Goal: Task Accomplishment & Management: Manage account settings

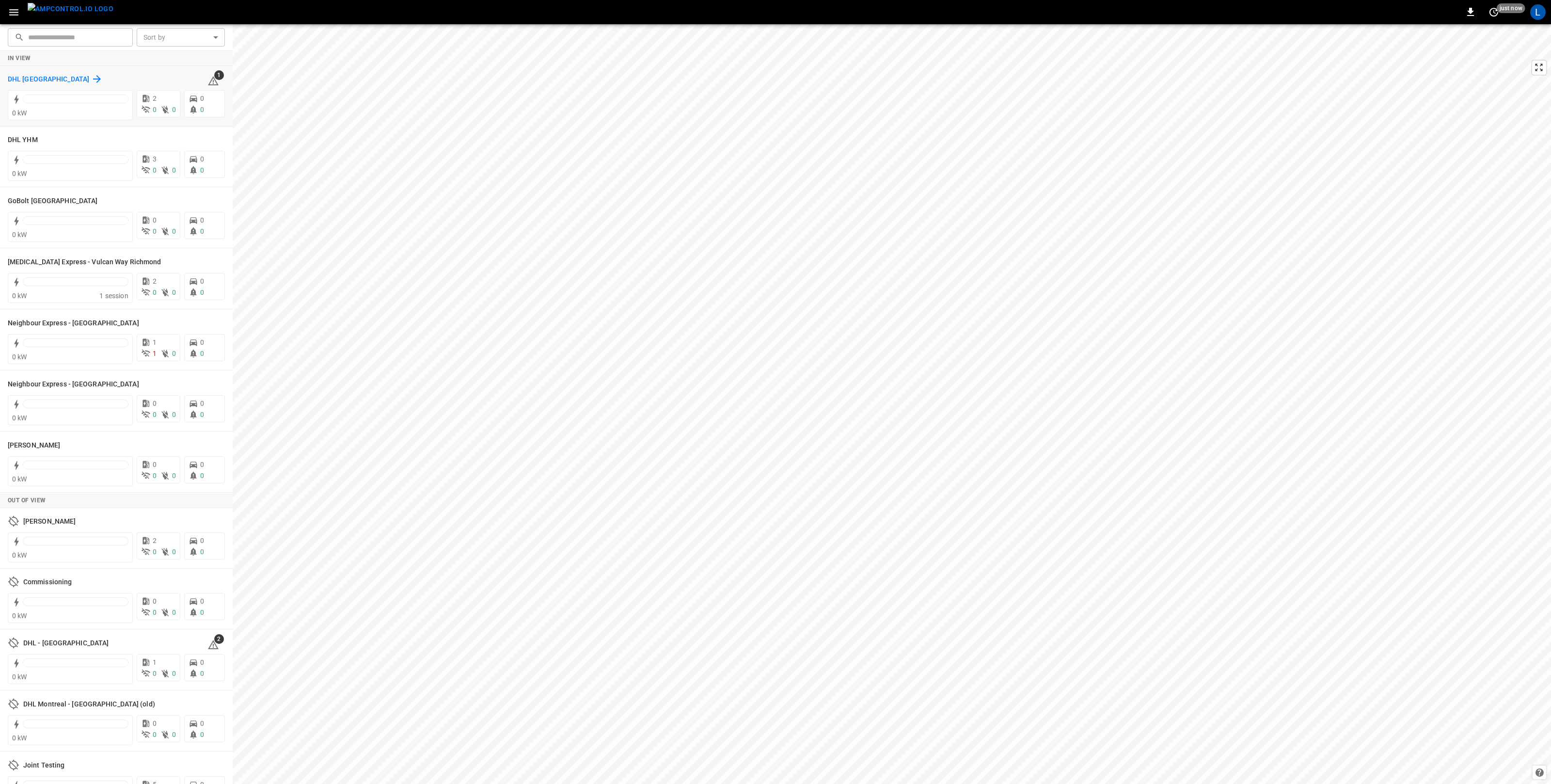
click at [30, 75] on h6 "DHL [GEOGRAPHIC_DATA]" at bounding box center [48, 80] width 81 height 10
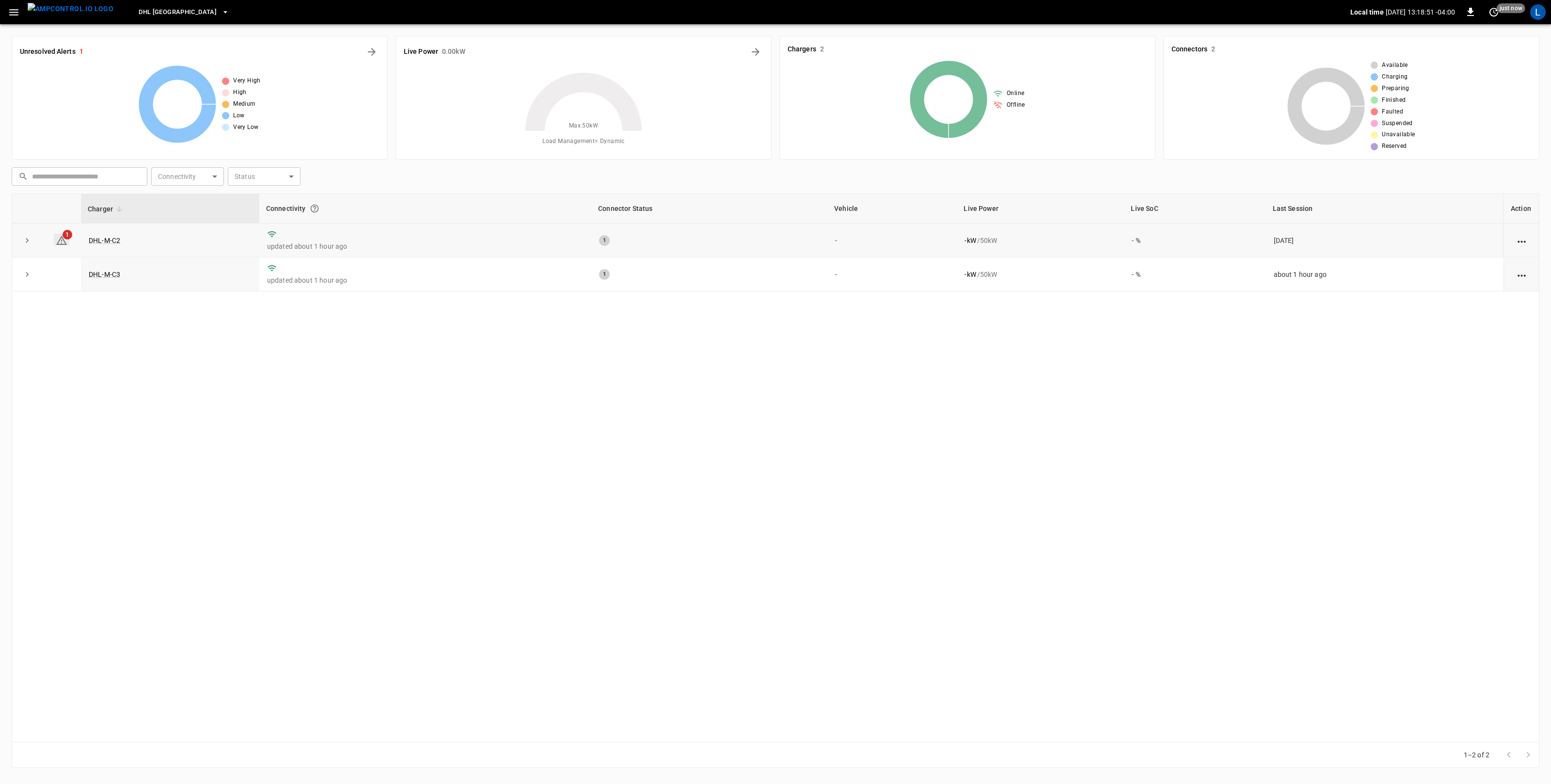
click at [60, 239] on icon at bounding box center [62, 240] width 10 height 9
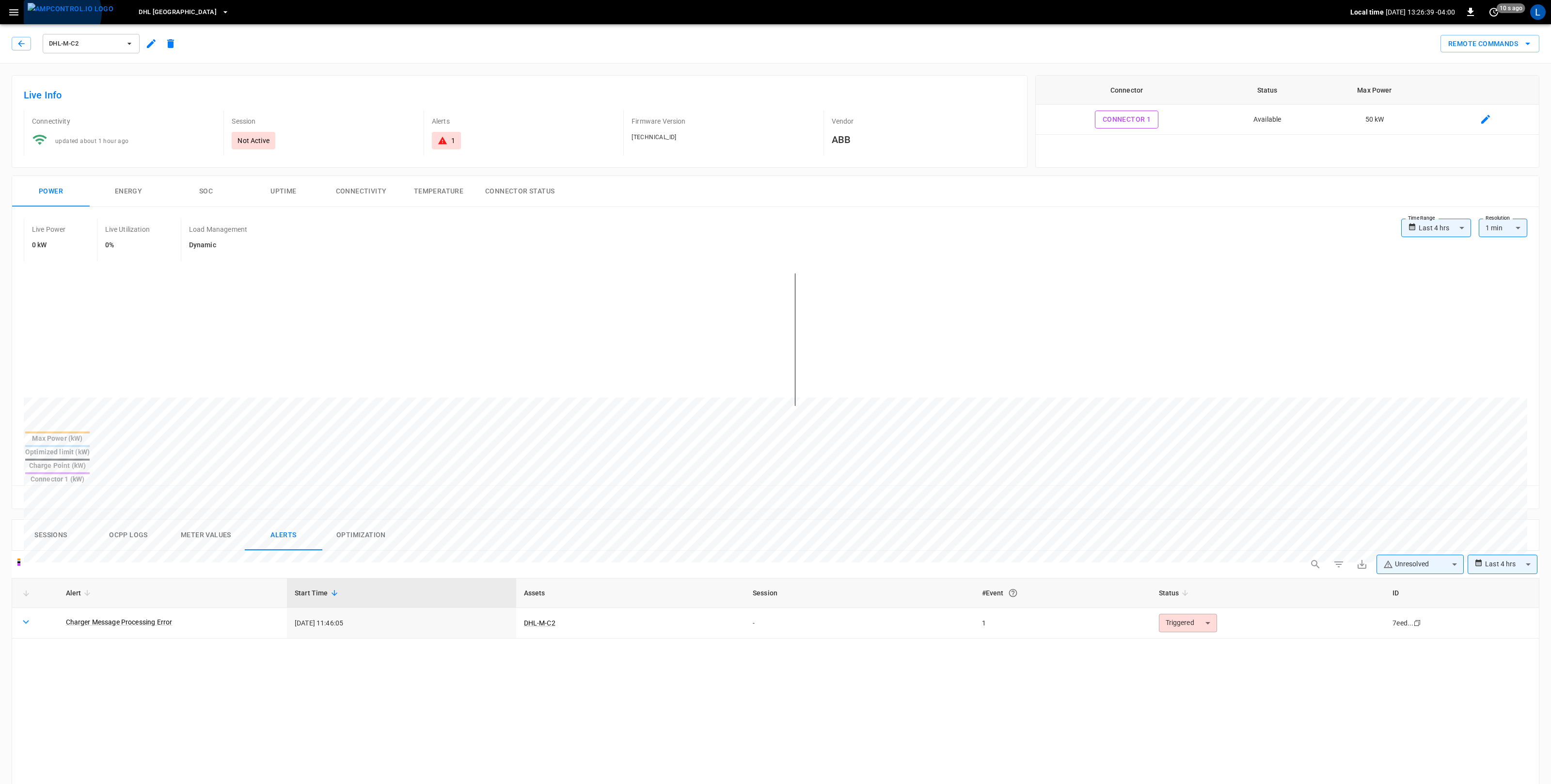
click at [60, 13] on img "menu" at bounding box center [70, 9] width 86 height 12
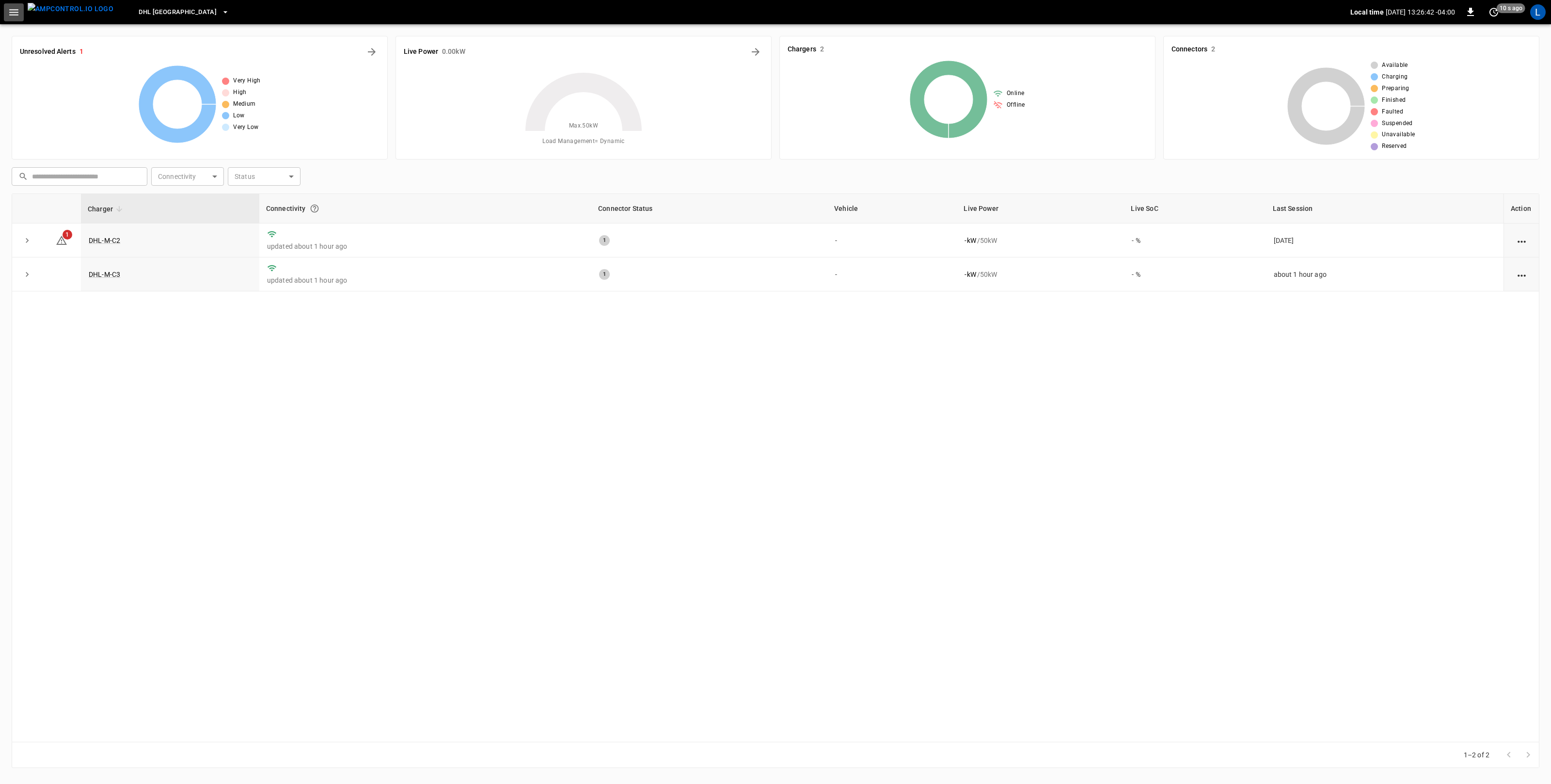
click at [16, 13] on icon "button" at bounding box center [13, 12] width 12 height 12
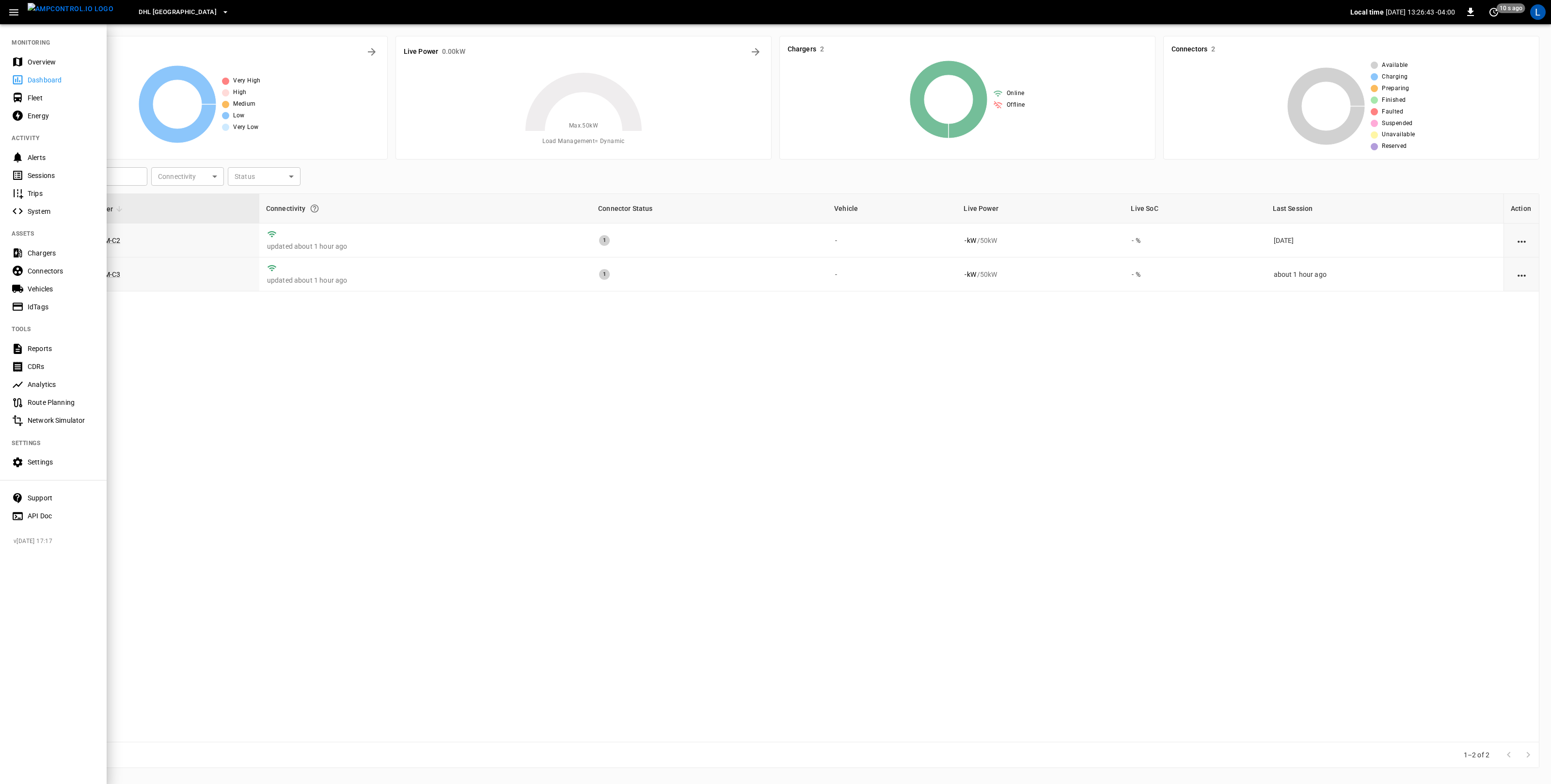
click at [37, 60] on div "Overview" at bounding box center [61, 62] width 68 height 10
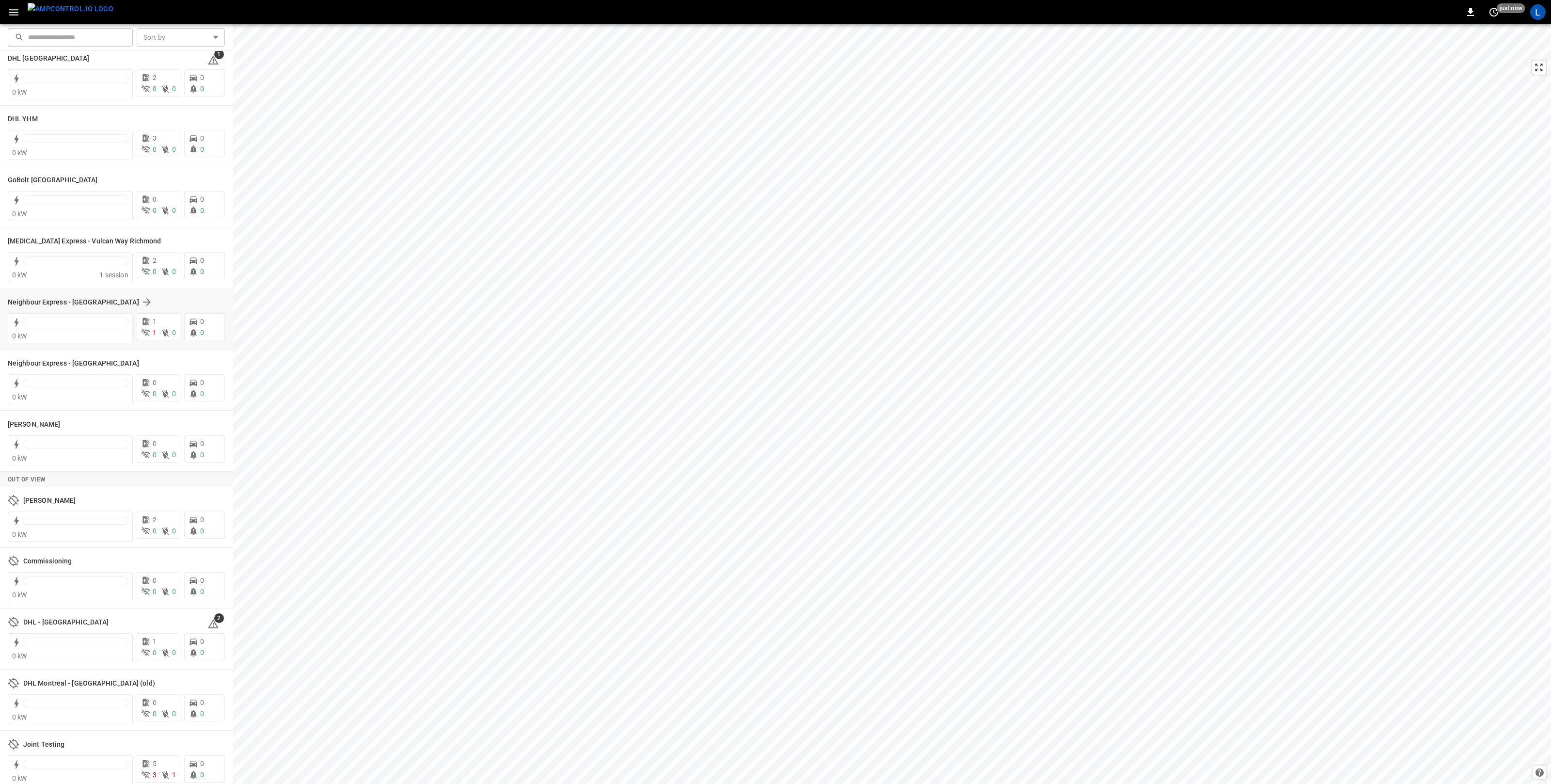
scroll to position [29, 0]
click at [26, 611] on h6 "DHL - [GEOGRAPHIC_DATA]" at bounding box center [65, 614] width 86 height 10
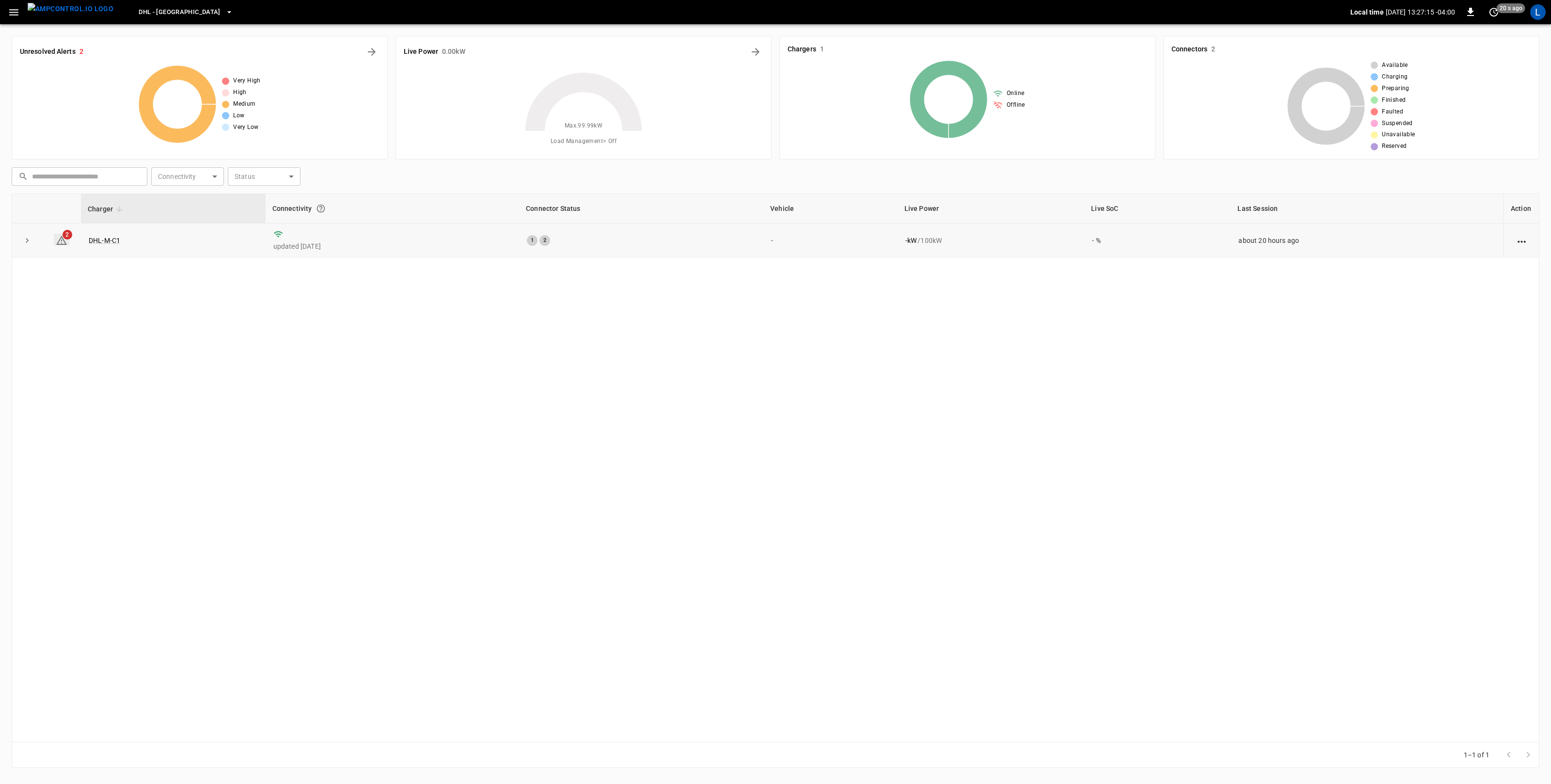
click at [65, 244] on icon at bounding box center [62, 240] width 12 height 12
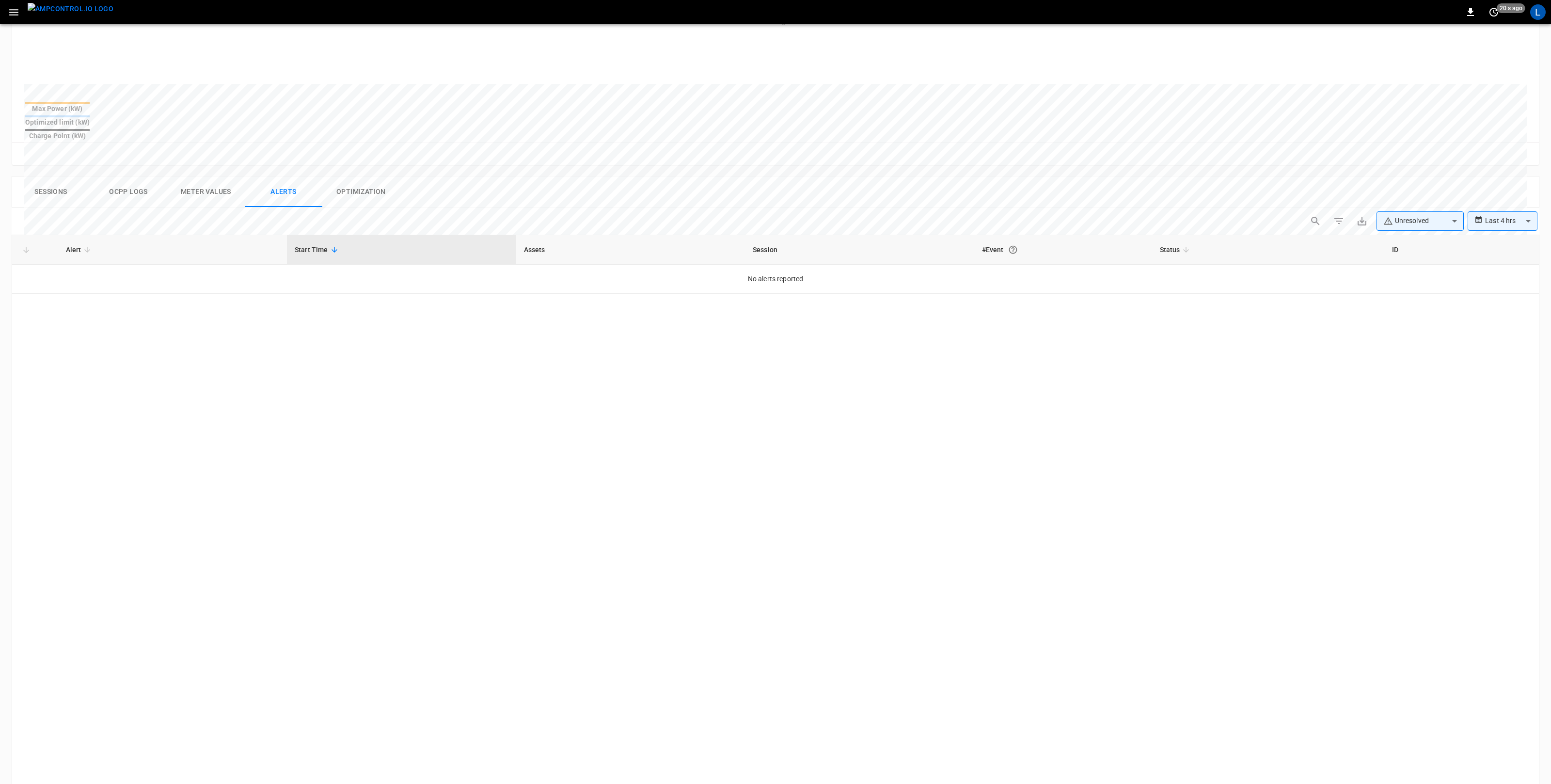
scroll to position [354, 0]
click at [15, 7] on icon "button" at bounding box center [13, 12] width 12 height 12
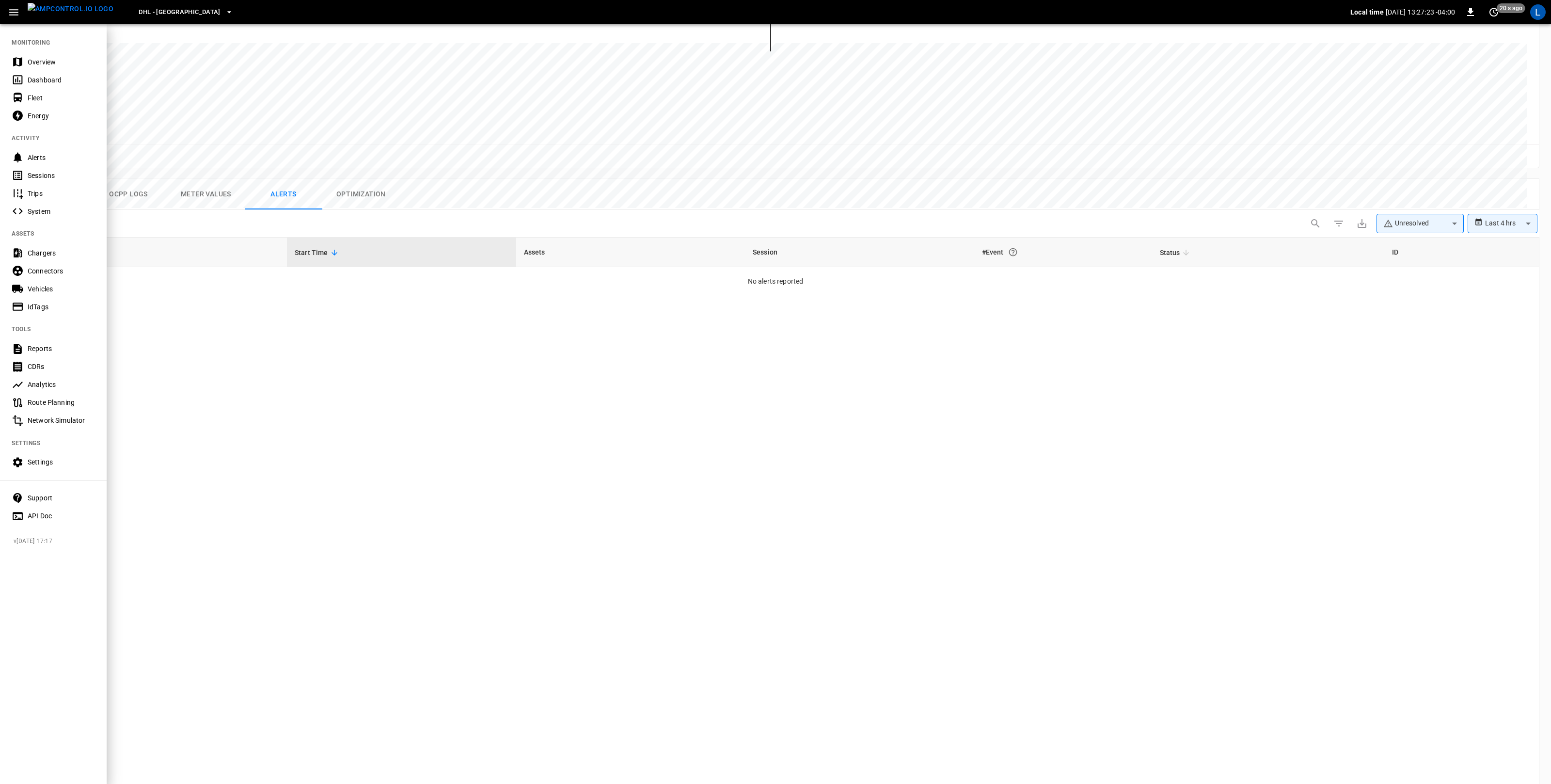
click at [46, 65] on div "Overview" at bounding box center [61, 62] width 68 height 10
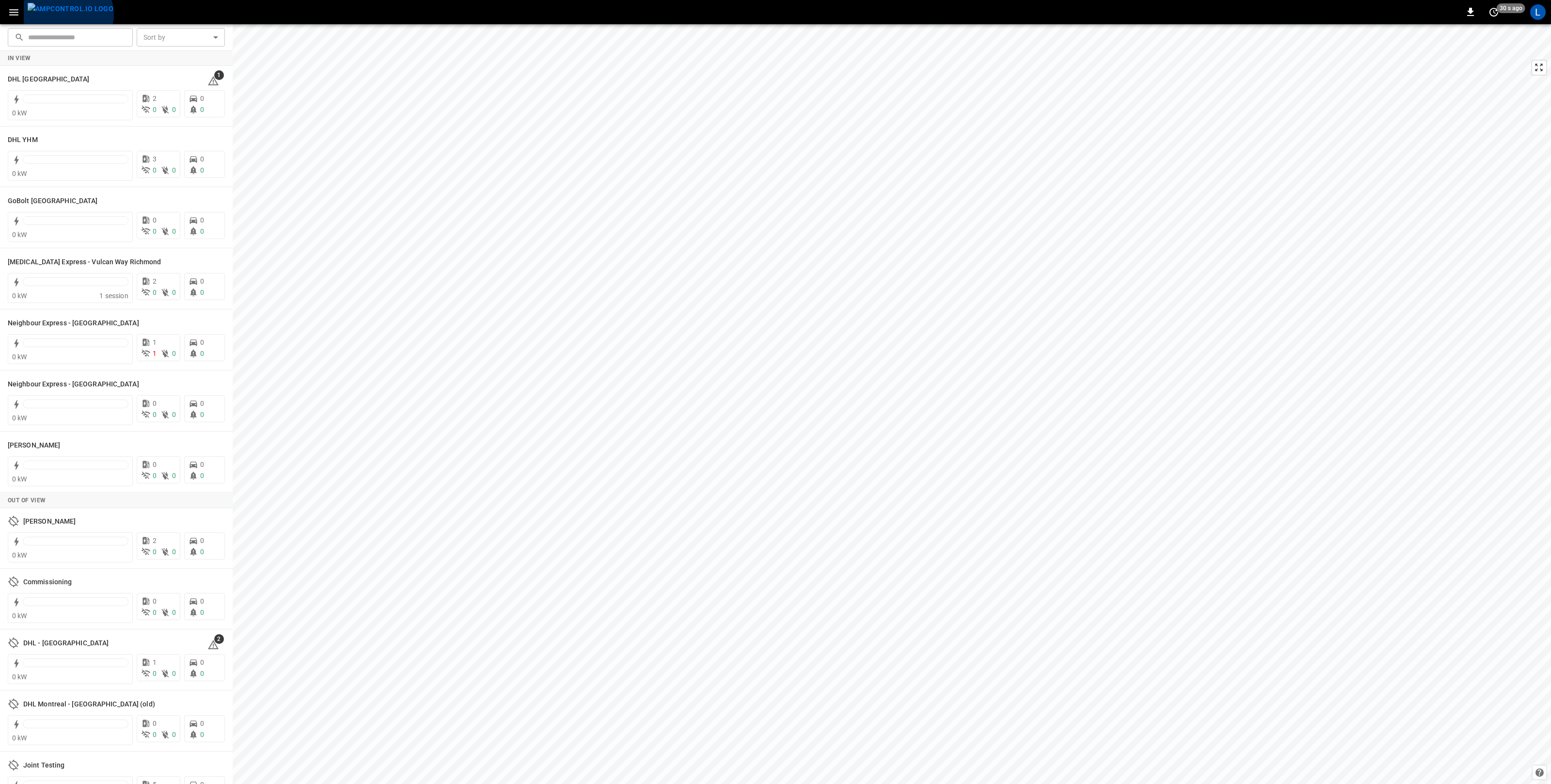
click at [68, 15] on img "menu" at bounding box center [70, 9] width 86 height 12
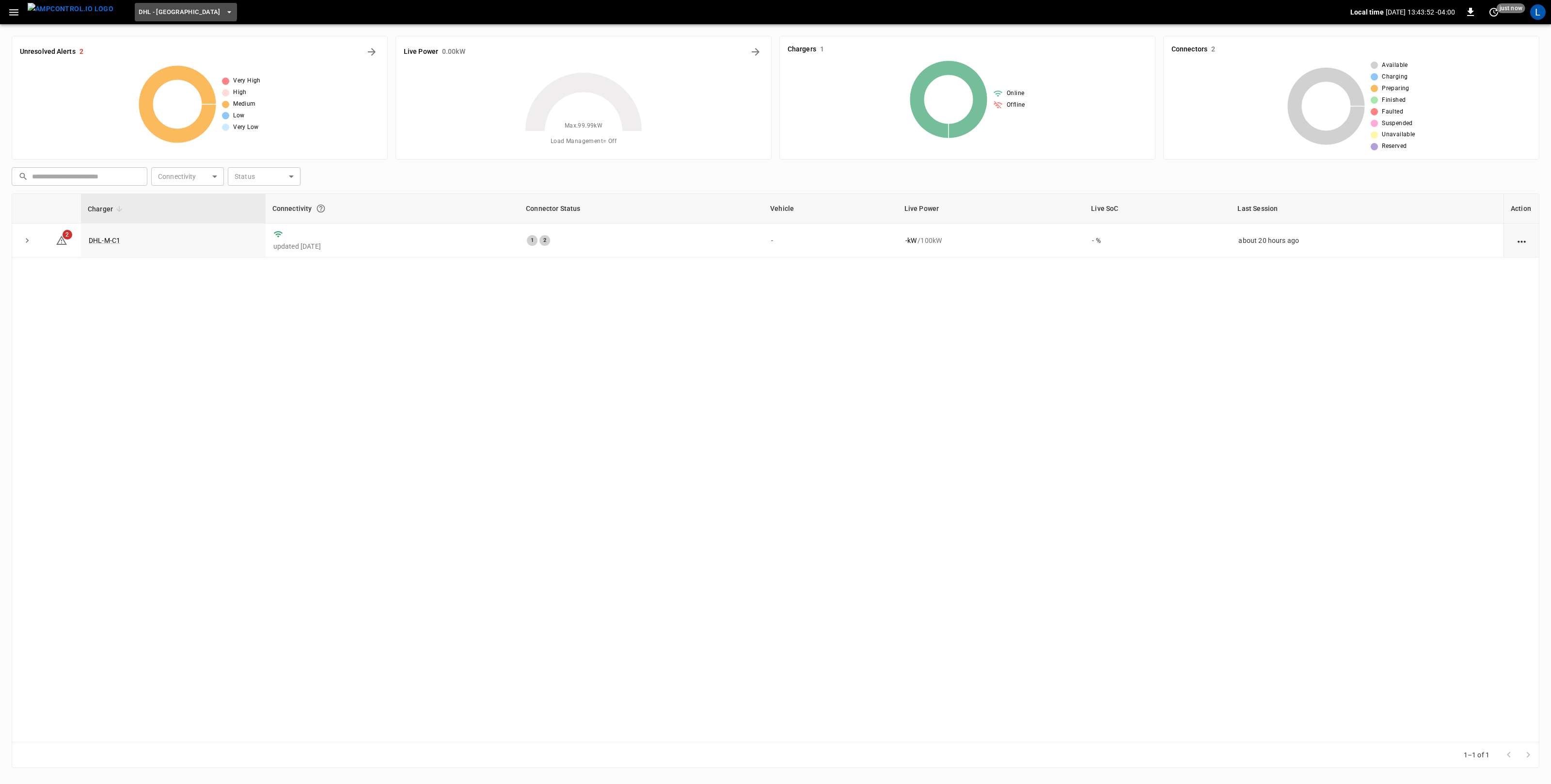
click at [167, 9] on span "DHL - [GEOGRAPHIC_DATA]" at bounding box center [179, 12] width 82 height 11
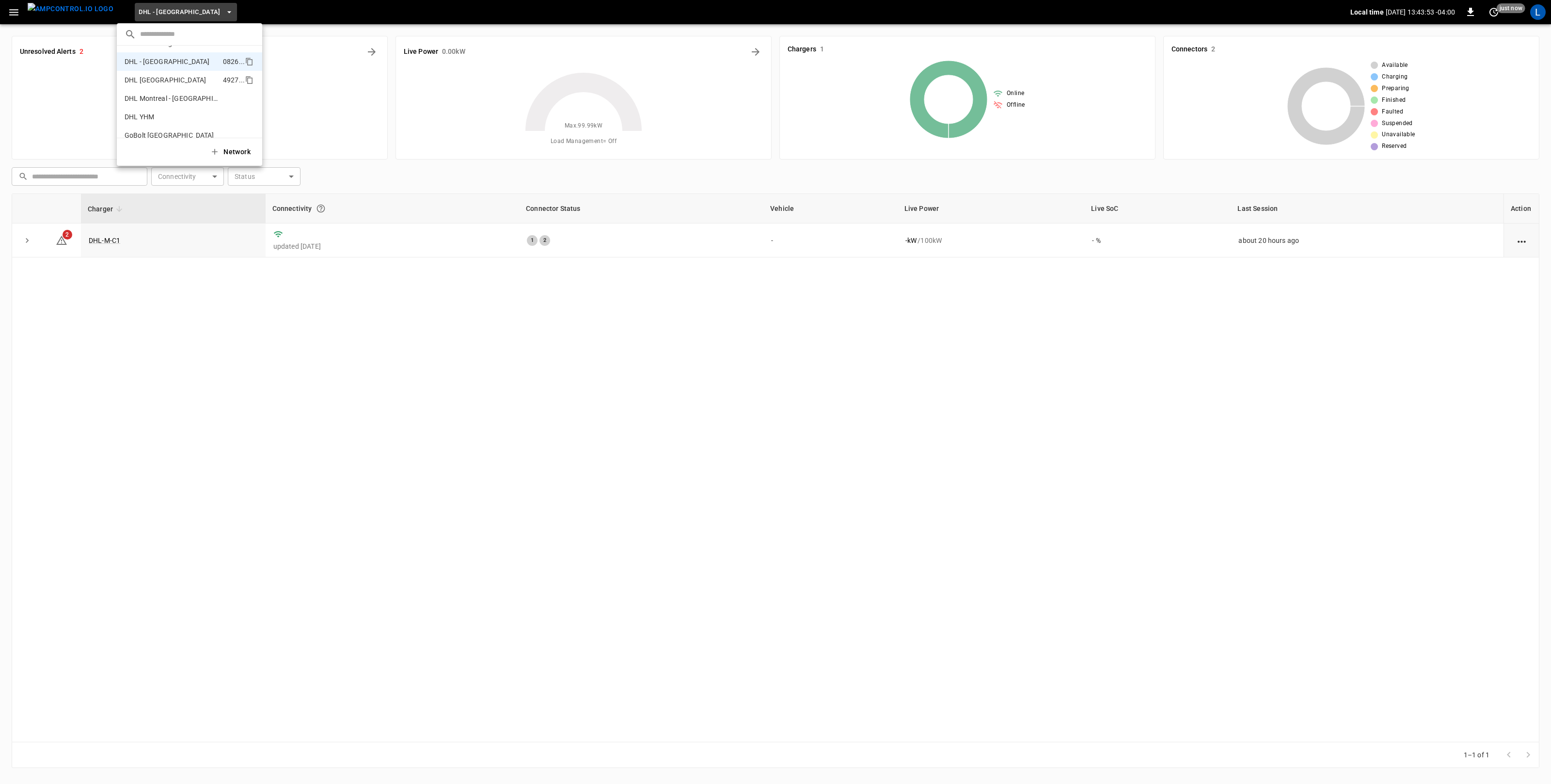
click at [166, 77] on p "DHL [GEOGRAPHIC_DATA]" at bounding box center [171, 80] width 94 height 10
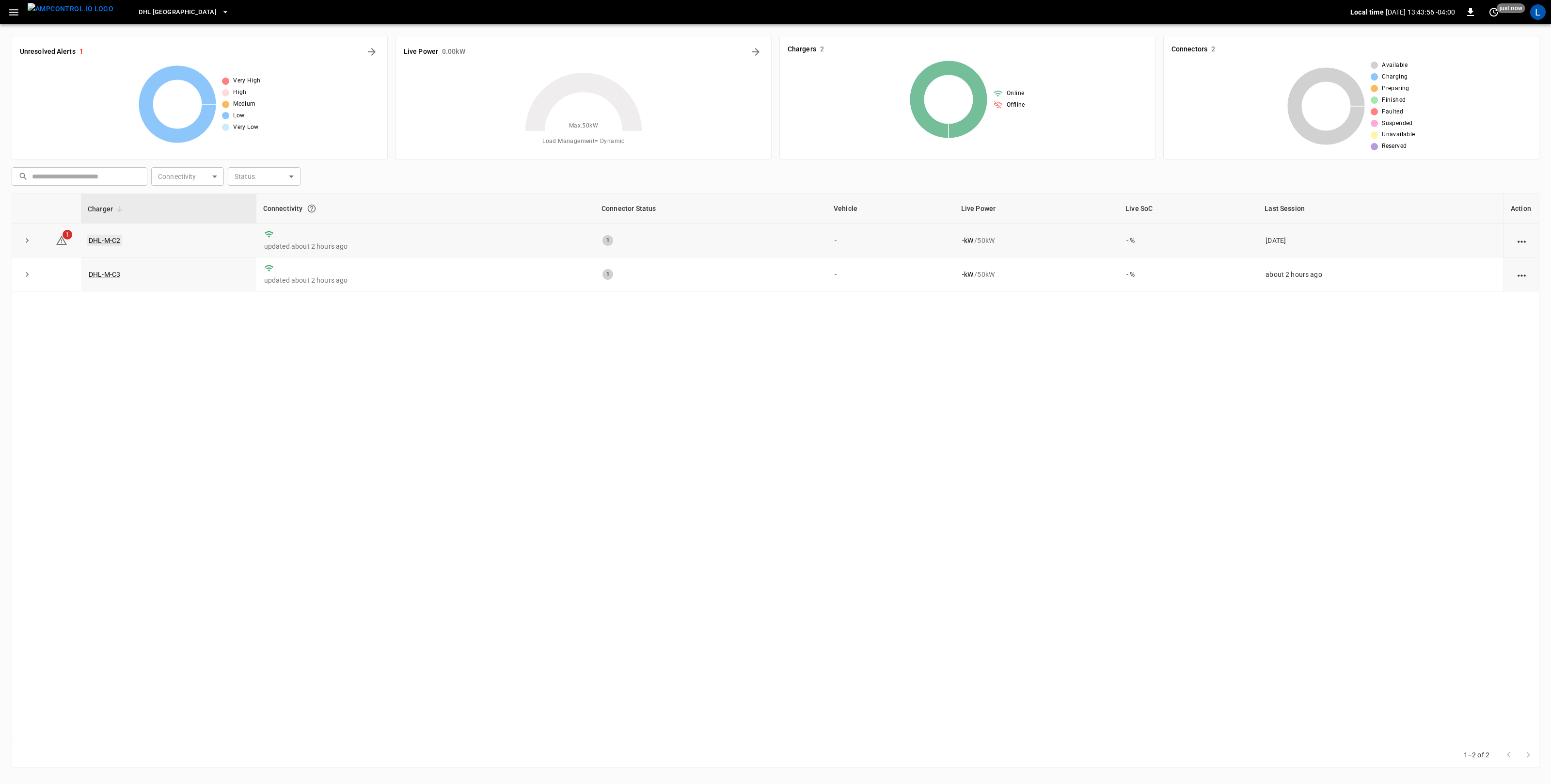
click at [111, 239] on link "DHL-M-C2" at bounding box center [105, 240] width 36 height 12
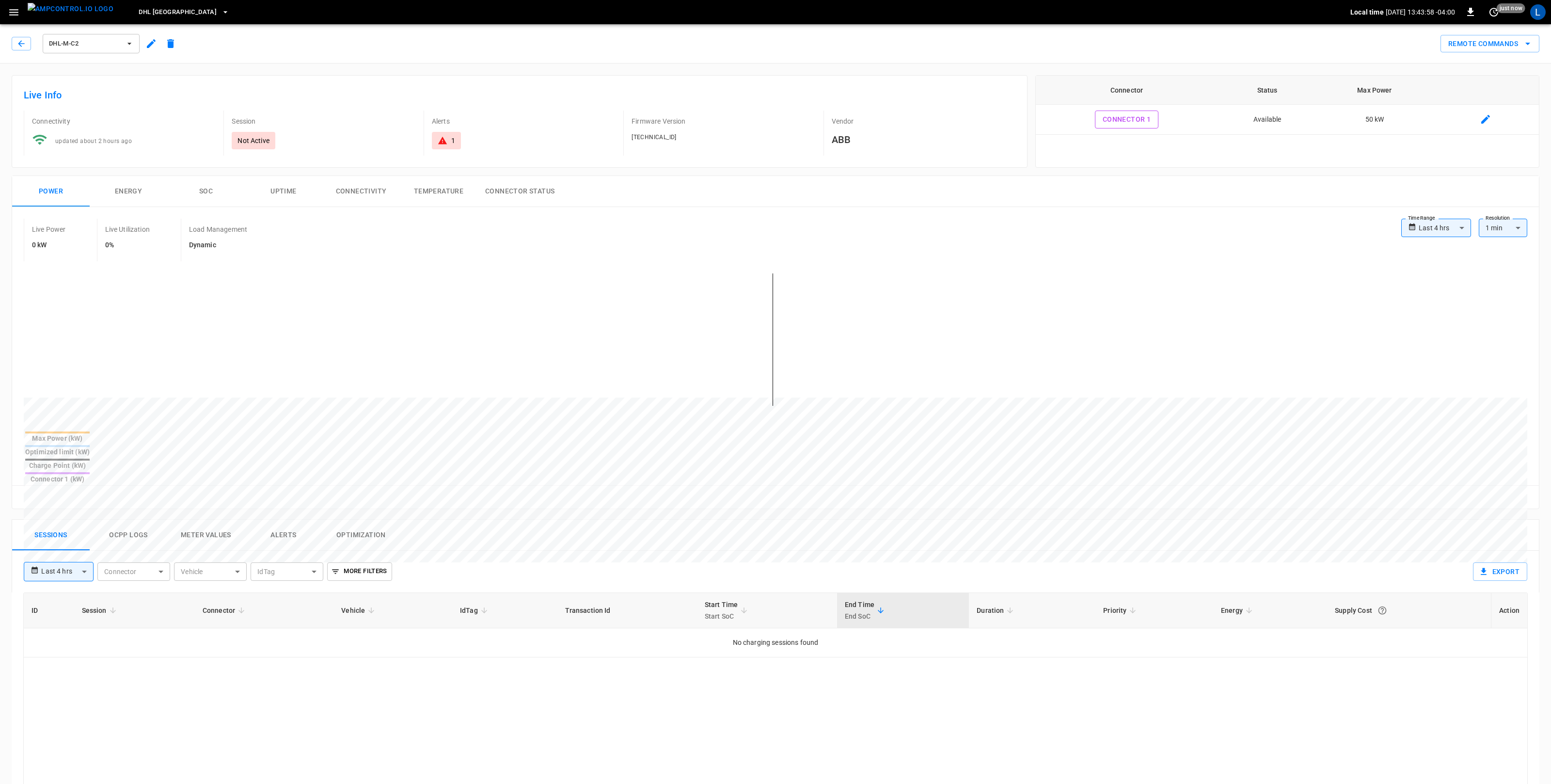
click at [141, 45] on div "DHL-M-C2" at bounding box center [91, 43] width 101 height 23
click at [145, 45] on icon "button" at bounding box center [151, 44] width 12 height 12
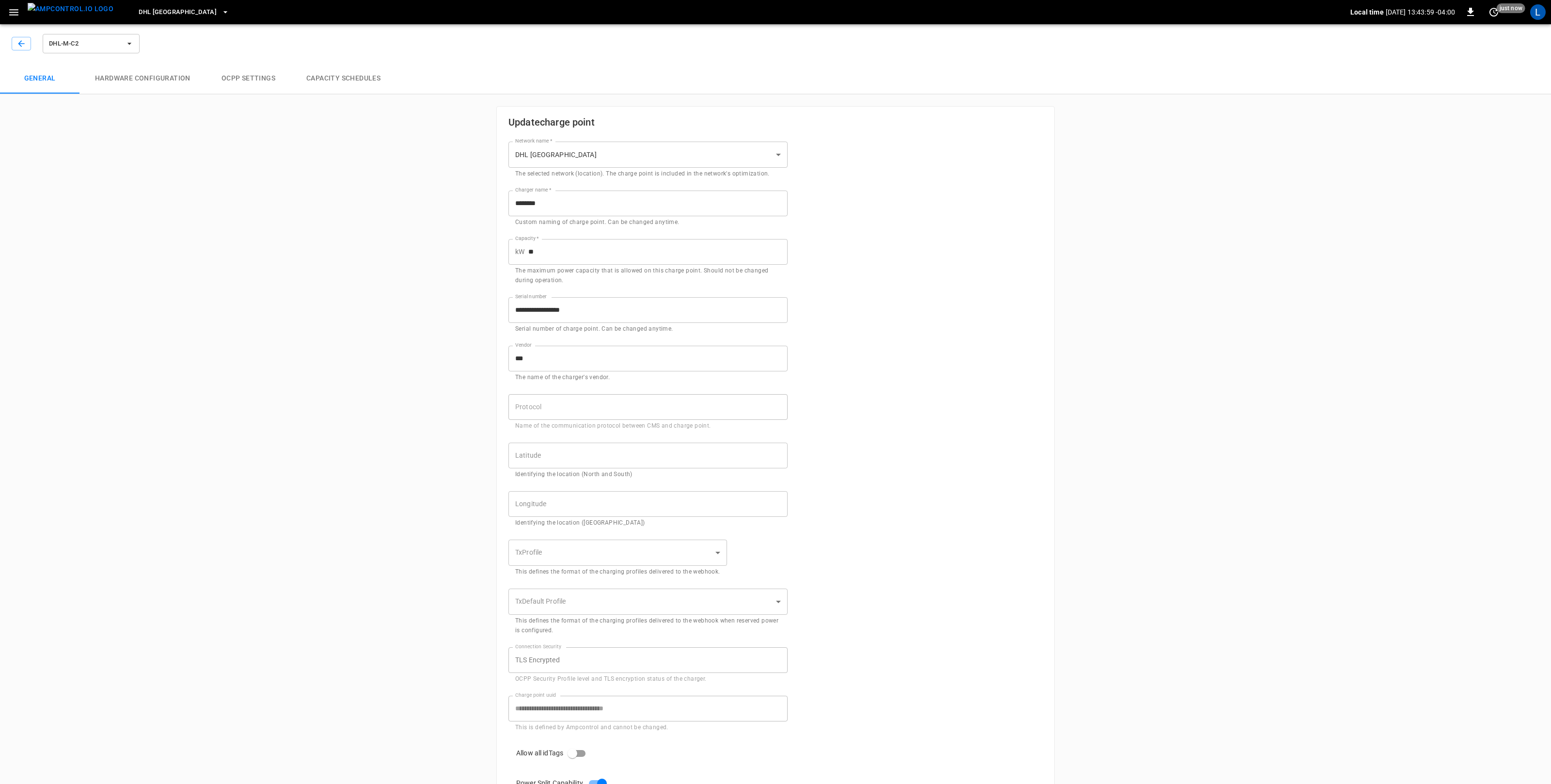
type input "**********"
click at [28, 45] on button "button" at bounding box center [22, 44] width 19 height 13
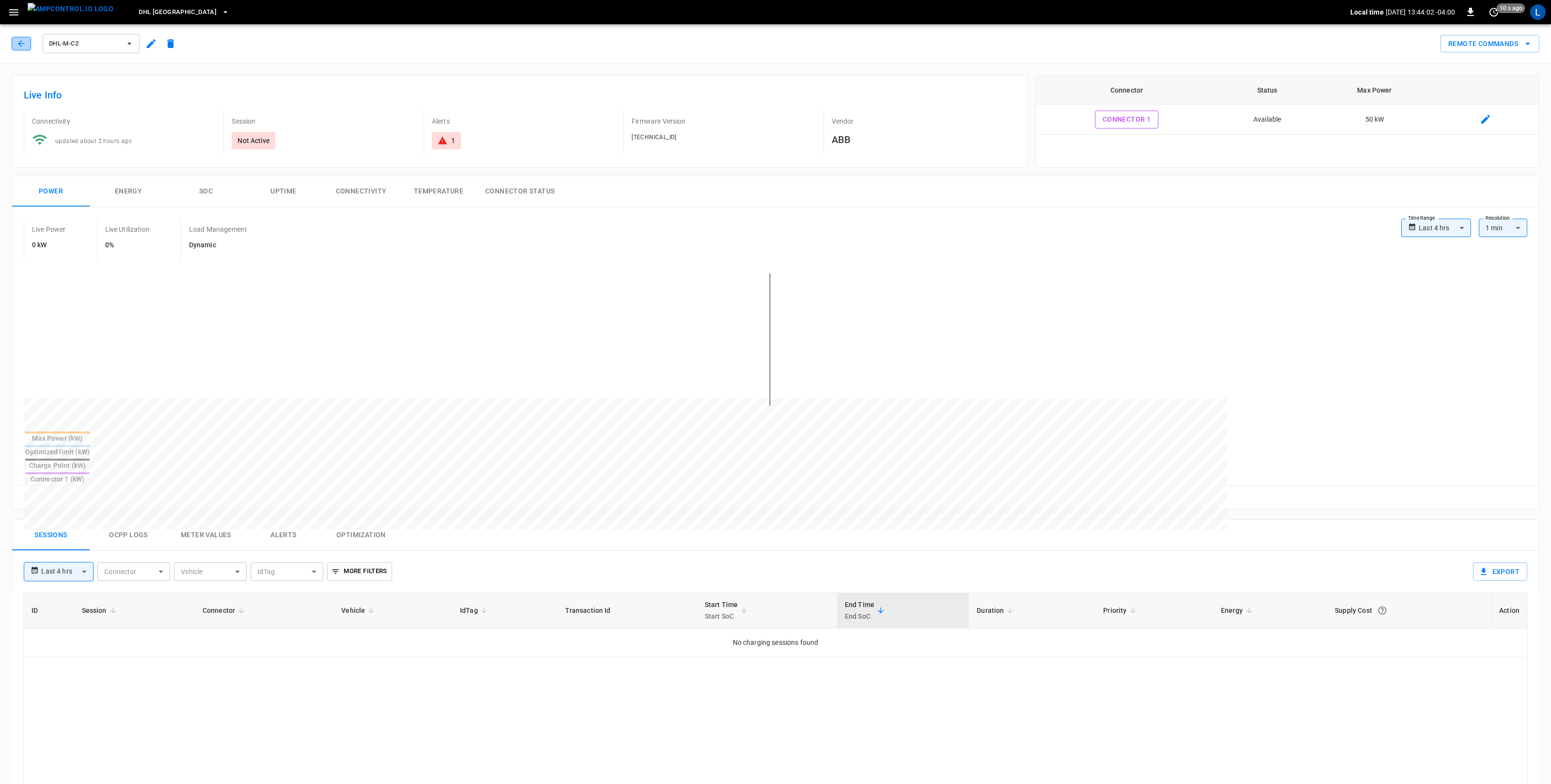
click at [28, 45] on button "button" at bounding box center [22, 44] width 19 height 13
